Goal: Information Seeking & Learning: Learn about a topic

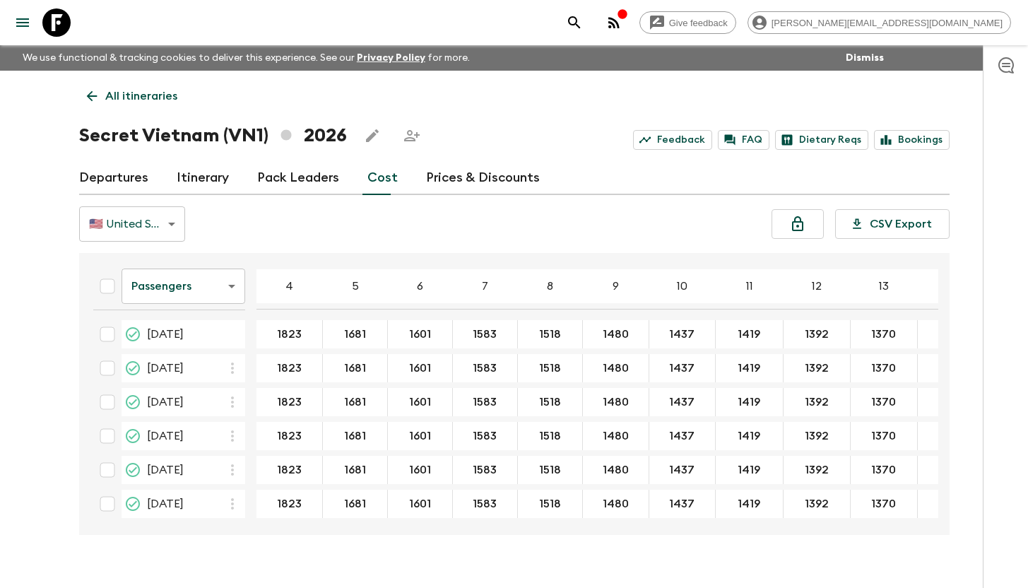
scroll to position [570, 0]
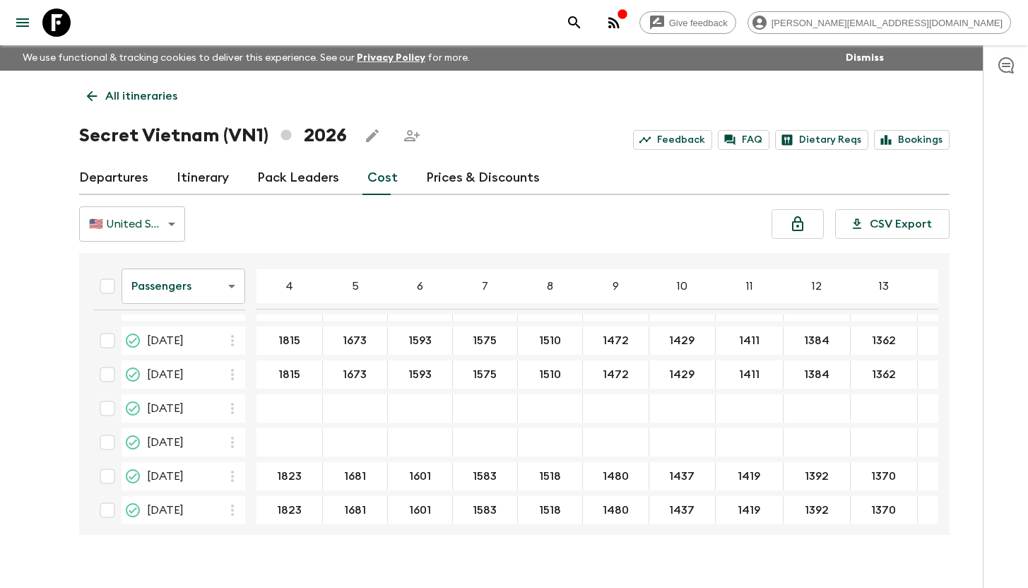
click at [66, 25] on icon at bounding box center [56, 22] width 28 height 28
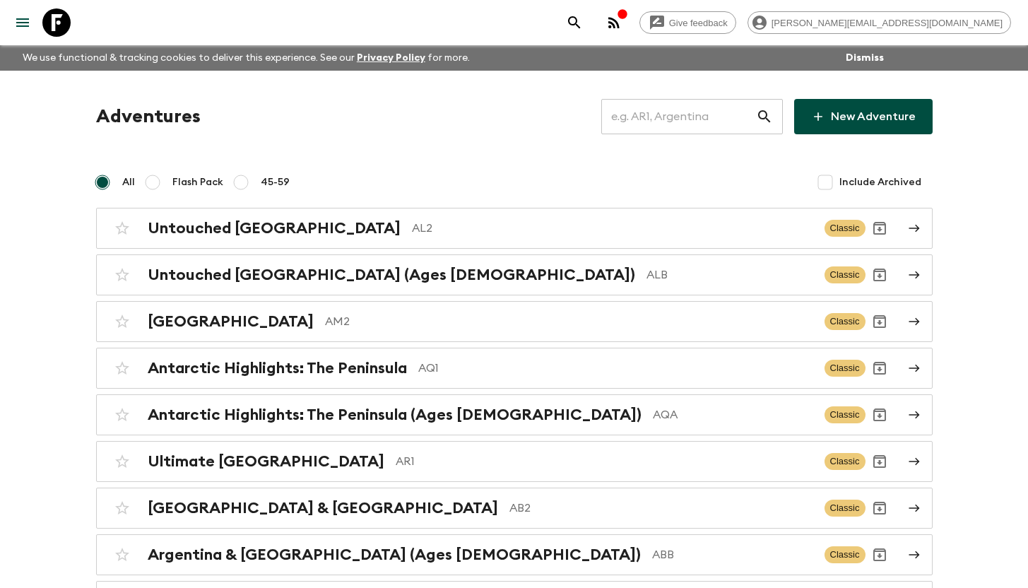
click at [655, 114] on input "text" at bounding box center [679, 117] width 155 height 40
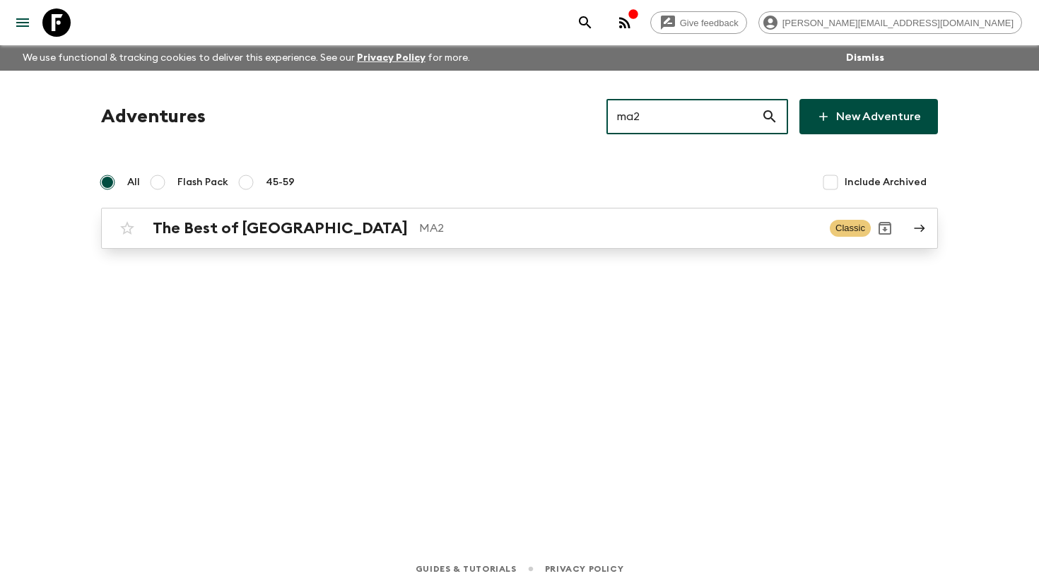
type input "ma2"
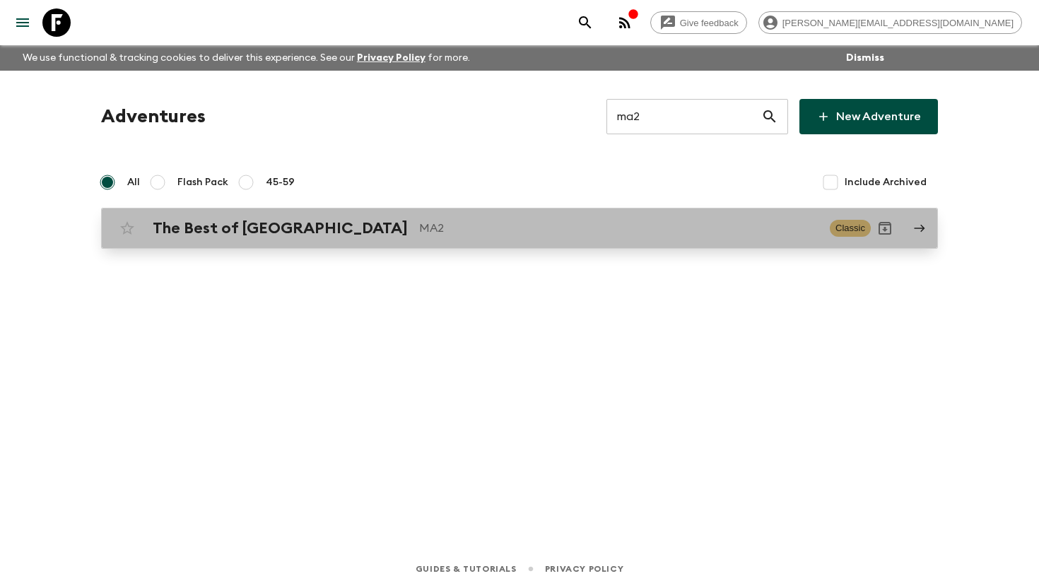
click at [426, 228] on p "MA2" at bounding box center [618, 228] width 399 height 17
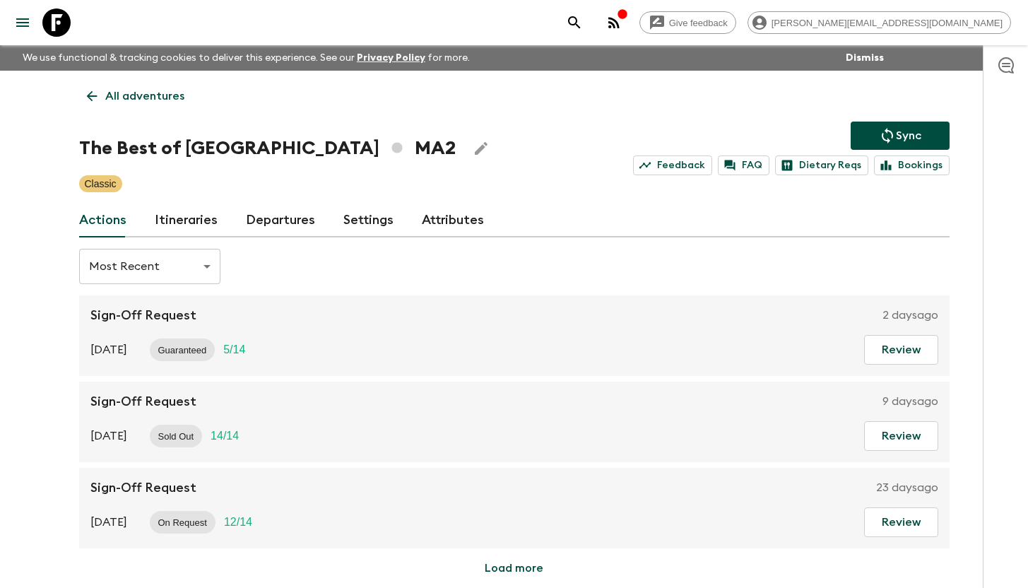
click at [201, 228] on link "Itineraries" at bounding box center [186, 221] width 63 height 34
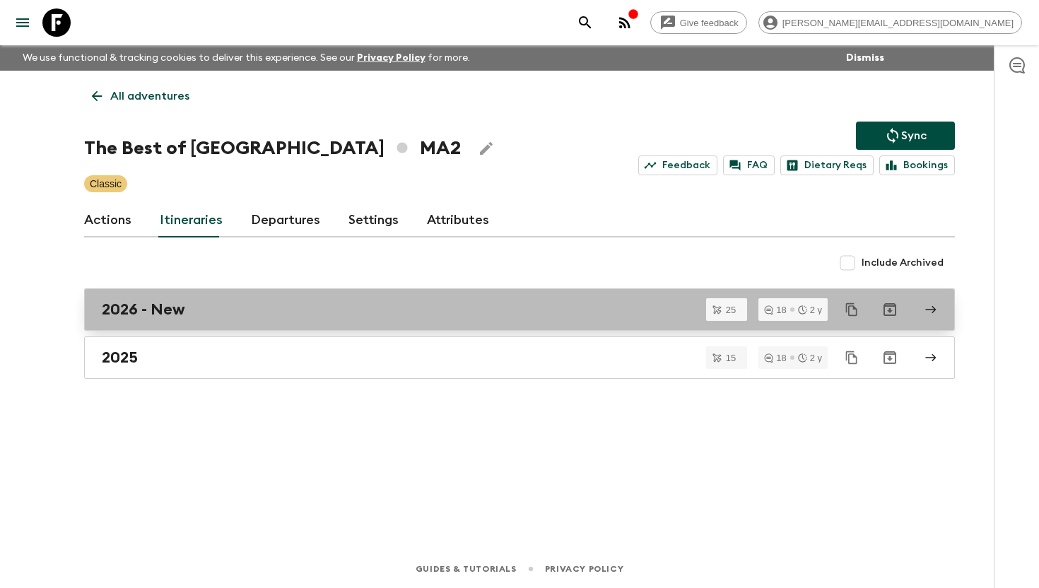
click at [227, 310] on div "2026 - New" at bounding box center [506, 309] width 809 height 18
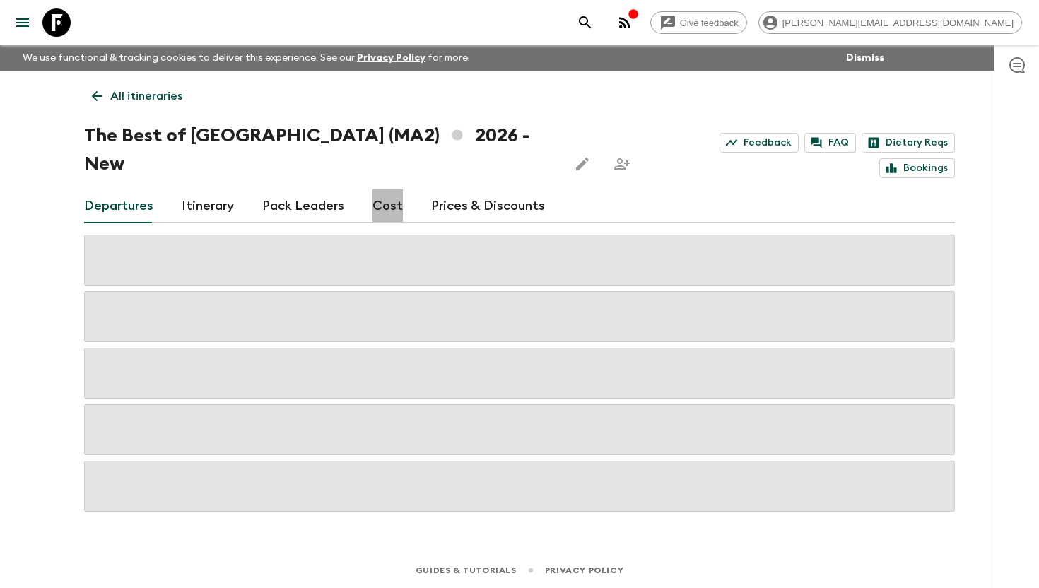
click at [385, 189] on link "Cost" at bounding box center [388, 206] width 30 height 34
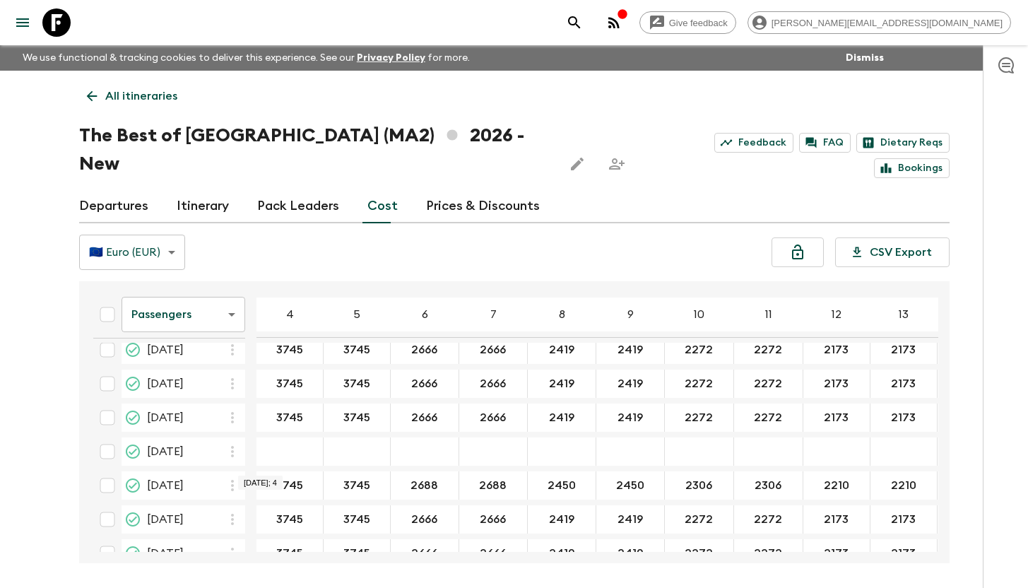
scroll to position [25, 0]
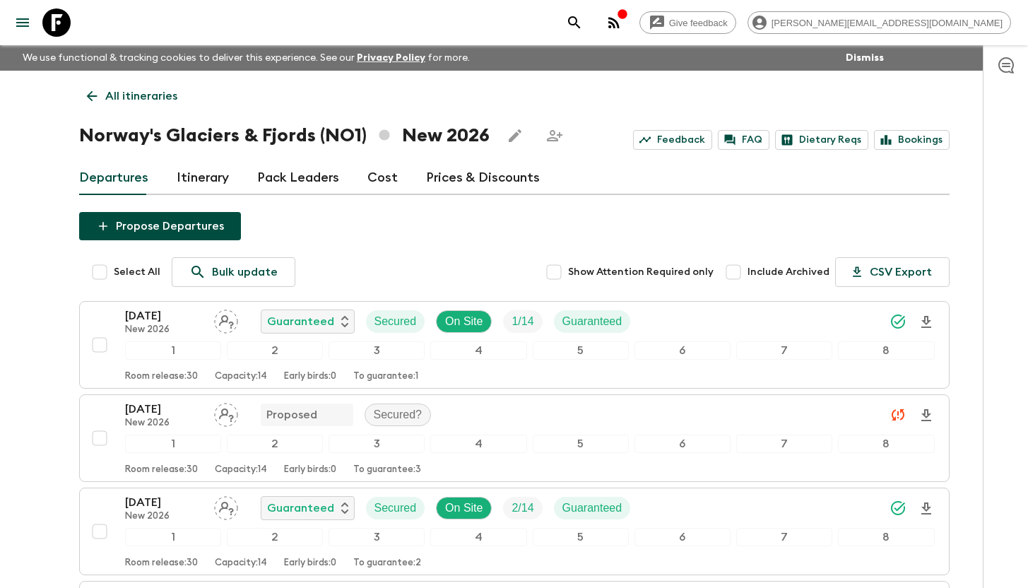
click at [62, 24] on icon at bounding box center [56, 22] width 28 height 28
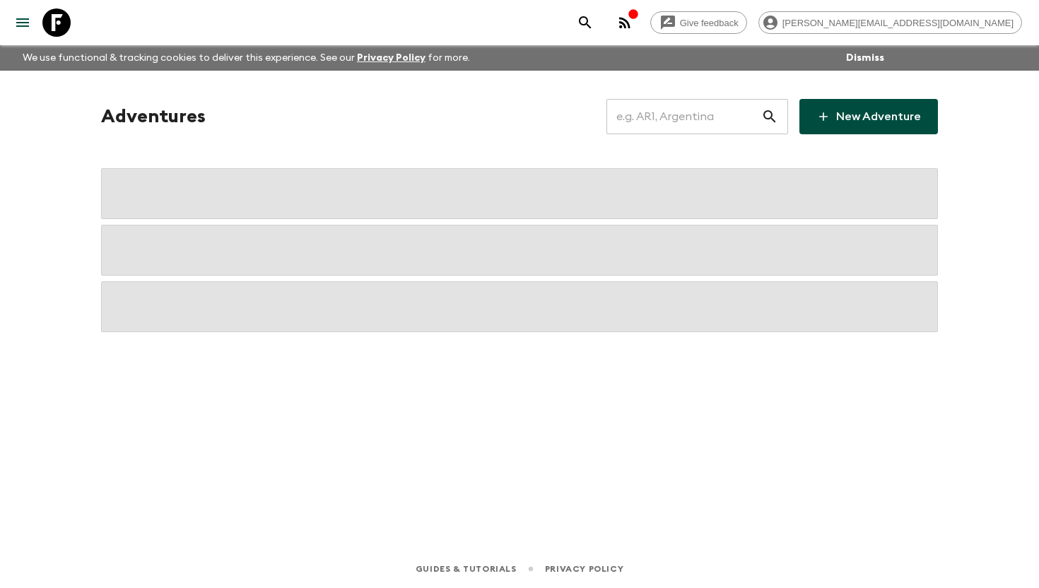
click at [672, 120] on input "text" at bounding box center [683, 117] width 155 height 40
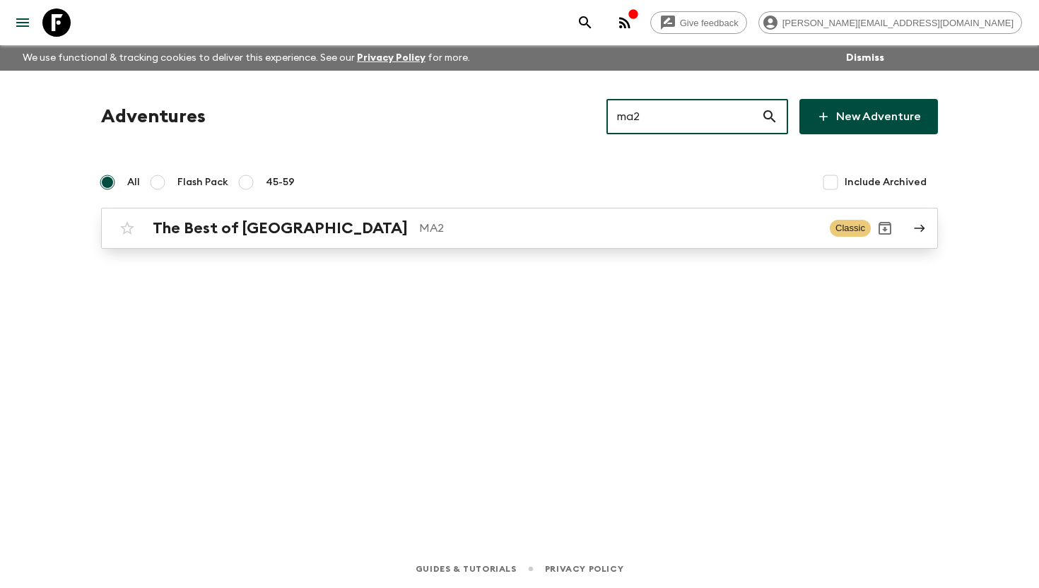
type input "ma2"
click at [513, 230] on p "MA2" at bounding box center [618, 228] width 399 height 17
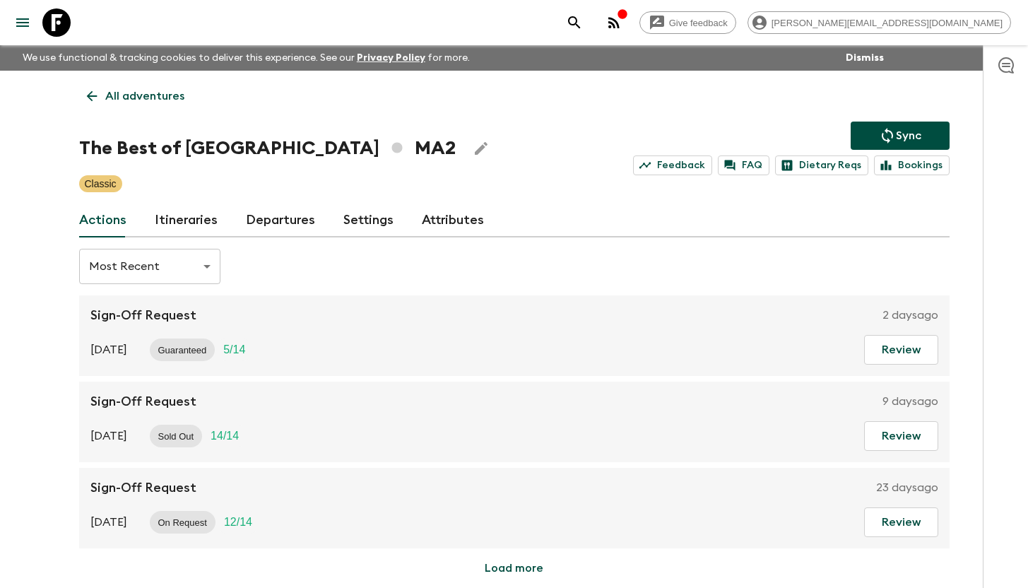
click at [175, 221] on link "Itineraries" at bounding box center [186, 221] width 63 height 34
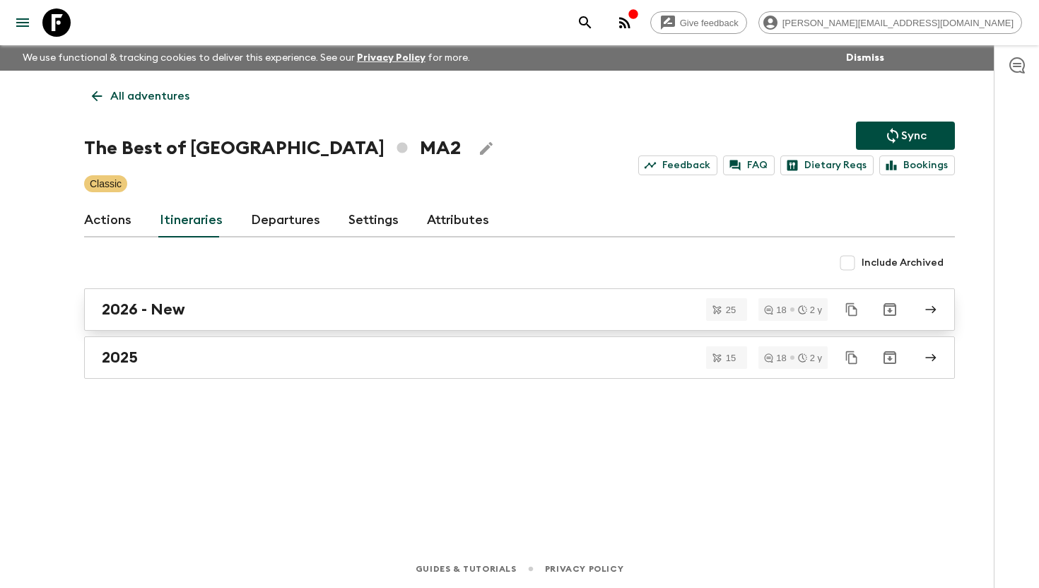
click at [219, 320] on link "2026 - New" at bounding box center [519, 309] width 871 height 42
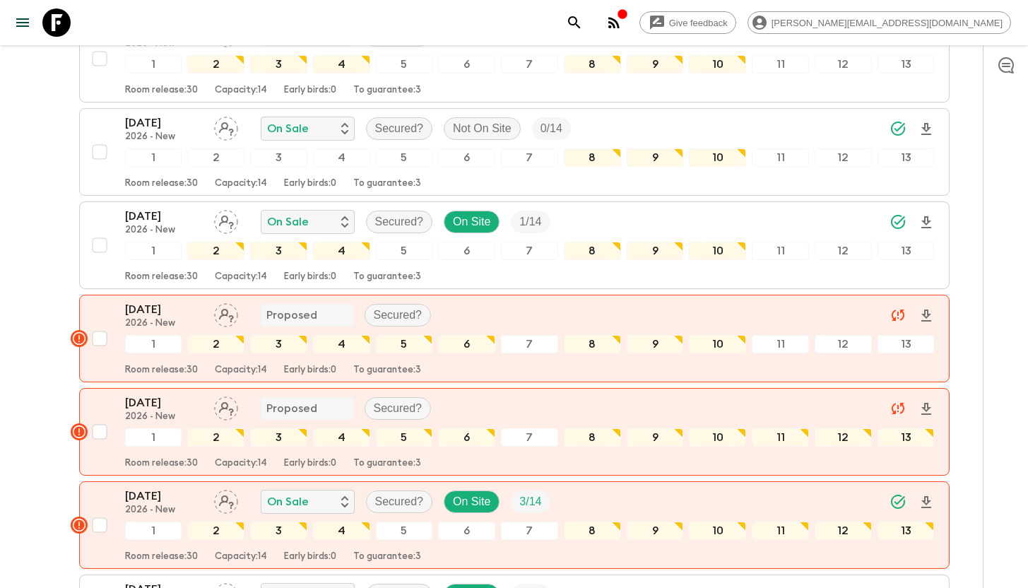
scroll to position [446, 0]
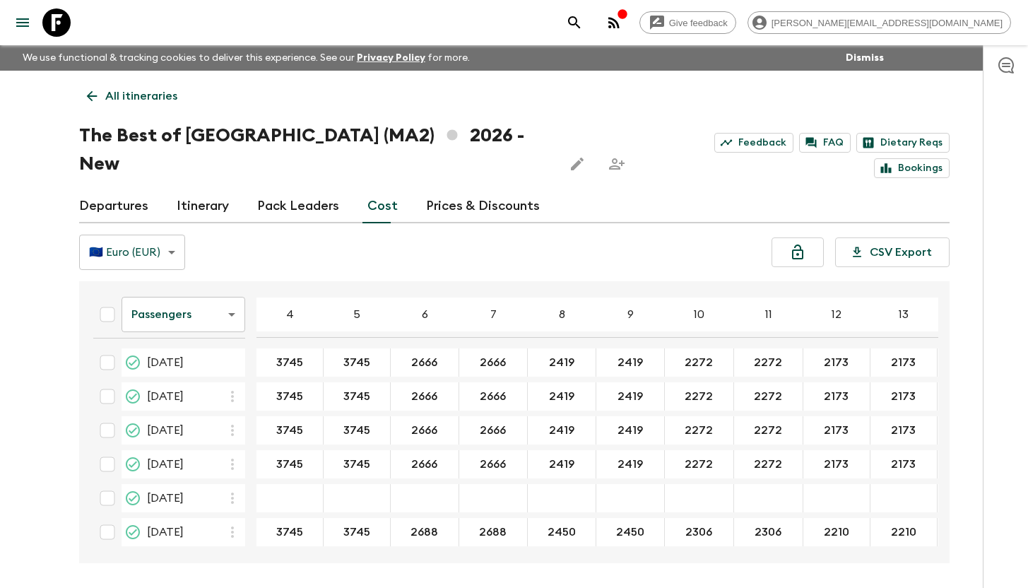
scroll to position [25, 0]
